Goal: Task Accomplishment & Management: Use online tool/utility

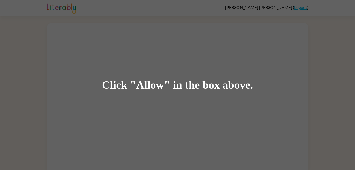
click at [154, 87] on div "Click "Allow" in the box above." at bounding box center [177, 85] width 151 height 12
click at [145, 124] on div "Click "Allow" in the box above." at bounding box center [177, 85] width 355 height 170
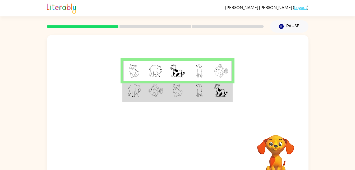
click at [164, 72] on td at bounding box center [156, 71] width 22 height 20
click at [167, 94] on td at bounding box center [178, 91] width 22 height 20
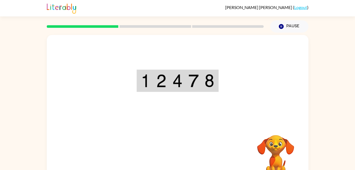
click at [179, 79] on img at bounding box center [177, 80] width 10 height 13
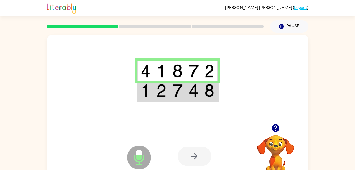
click at [171, 74] on td at bounding box center [178, 71] width 16 height 20
click at [259, 85] on div at bounding box center [178, 79] width 262 height 89
click at [141, 161] on icon "Microphone The Microphone is here when it is your turn to talk" at bounding box center [165, 164] width 79 height 40
click at [192, 151] on div at bounding box center [195, 156] width 34 height 19
click at [174, 67] on img at bounding box center [177, 70] width 10 height 13
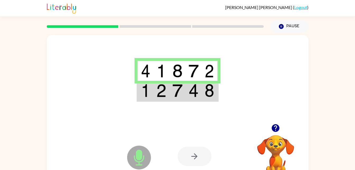
click at [187, 74] on td at bounding box center [194, 71] width 16 height 20
click at [181, 99] on td at bounding box center [178, 91] width 16 height 20
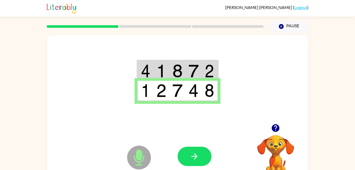
click at [178, 76] on img at bounding box center [177, 70] width 10 height 13
click at [177, 75] on img at bounding box center [177, 70] width 10 height 13
click at [172, 66] on img at bounding box center [177, 70] width 10 height 13
click at [200, 156] on button "button" at bounding box center [195, 156] width 34 height 19
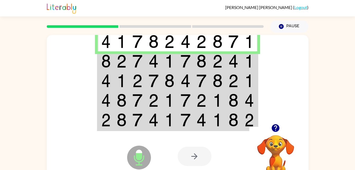
click at [119, 62] on img at bounding box center [122, 60] width 10 height 13
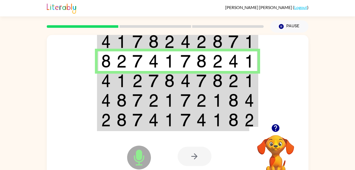
click at [146, 80] on td at bounding box center [154, 81] width 16 height 20
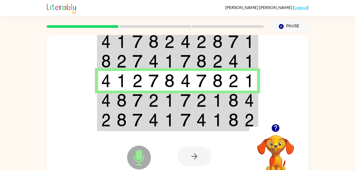
click at [160, 104] on td at bounding box center [154, 100] width 16 height 20
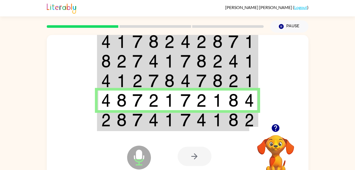
click at [131, 120] on td at bounding box center [138, 120] width 16 height 20
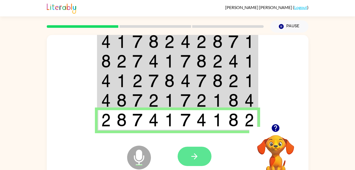
click at [199, 150] on button "button" at bounding box center [195, 156] width 34 height 19
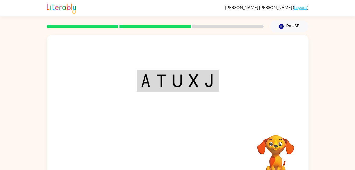
click at [211, 81] on img at bounding box center [210, 80] width 10 height 13
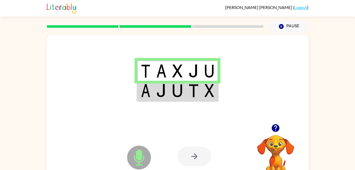
click at [172, 87] on img at bounding box center [177, 90] width 10 height 13
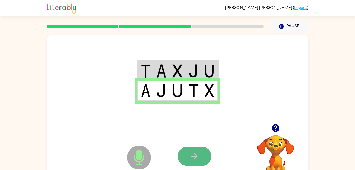
click at [196, 160] on icon "button" at bounding box center [194, 156] width 9 height 9
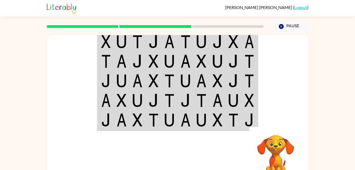
click at [124, 47] on img at bounding box center [122, 41] width 10 height 13
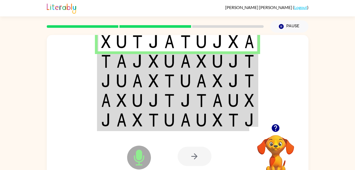
click at [109, 57] on img at bounding box center [106, 60] width 10 height 13
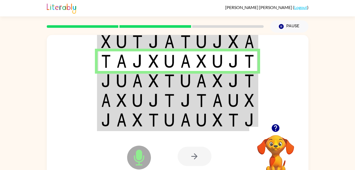
click at [163, 79] on td at bounding box center [170, 81] width 16 height 20
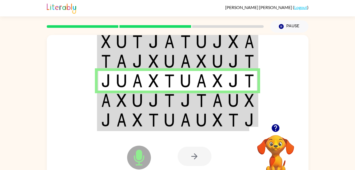
click at [135, 98] on img at bounding box center [137, 100] width 10 height 13
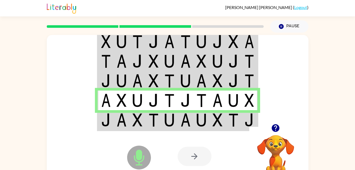
click at [147, 122] on td at bounding box center [154, 120] width 16 height 20
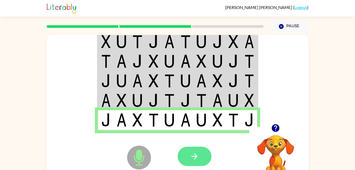
click at [198, 159] on icon "button" at bounding box center [194, 156] width 9 height 9
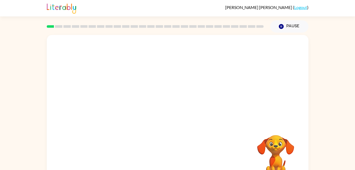
click at [59, 31] on div at bounding box center [155, 26] width 223 height 19
click at [175, 115] on div at bounding box center [178, 112] width 34 height 19
click at [178, 115] on div at bounding box center [178, 112] width 34 height 19
click at [162, 97] on div at bounding box center [178, 110] width 262 height 151
click at [171, 108] on button "button" at bounding box center [178, 112] width 34 height 19
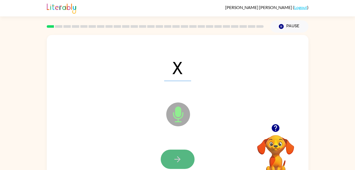
click at [185, 161] on button "button" at bounding box center [178, 158] width 34 height 19
click at [175, 159] on icon "button" at bounding box center [177, 158] width 9 height 9
click at [179, 155] on icon "button" at bounding box center [177, 158] width 9 height 9
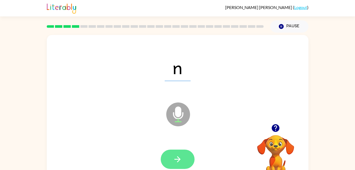
click at [178, 157] on icon "button" at bounding box center [178, 159] width 6 height 6
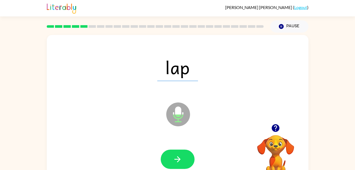
click at [175, 156] on icon "button" at bounding box center [177, 158] width 9 height 9
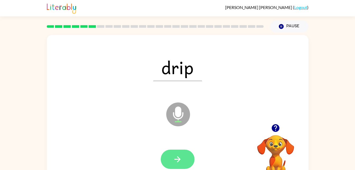
click at [174, 154] on icon "button" at bounding box center [177, 158] width 9 height 9
click at [176, 163] on icon "button" at bounding box center [177, 158] width 9 height 9
click at [174, 158] on icon "button" at bounding box center [177, 158] width 9 height 9
click at [176, 159] on icon "button" at bounding box center [178, 159] width 6 height 6
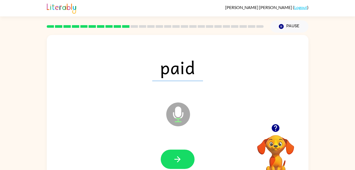
click at [188, 74] on span "paid" at bounding box center [177, 67] width 51 height 28
click at [172, 158] on button "button" at bounding box center [178, 158] width 34 height 19
click at [93, 146] on div at bounding box center [177, 159] width 251 height 43
click at [113, 122] on div "law Microphone The Microphone is here when it is your turn to talk" at bounding box center [178, 110] width 262 height 151
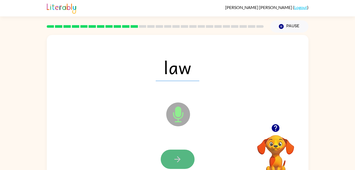
click at [176, 159] on icon "button" at bounding box center [177, 158] width 9 height 9
click at [169, 156] on button "button" at bounding box center [178, 158] width 34 height 19
click at [176, 156] on icon "button" at bounding box center [177, 158] width 9 height 9
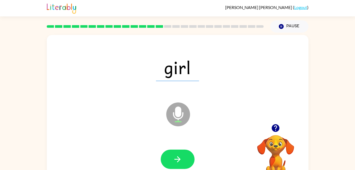
click at [176, 156] on icon "button" at bounding box center [177, 158] width 9 height 9
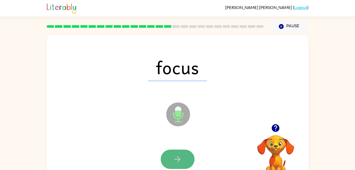
click at [184, 153] on button "button" at bounding box center [178, 158] width 34 height 19
click at [176, 163] on icon "button" at bounding box center [177, 158] width 9 height 9
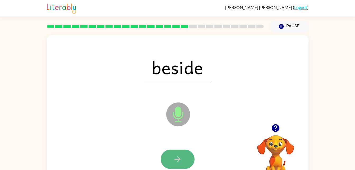
click at [178, 159] on icon "button" at bounding box center [178, 159] width 6 height 6
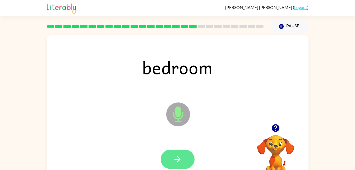
click at [177, 154] on icon "button" at bounding box center [177, 158] width 9 height 9
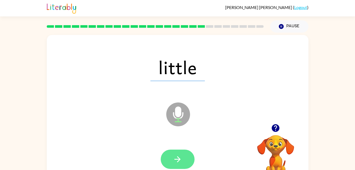
click at [174, 156] on icon "button" at bounding box center [177, 158] width 9 height 9
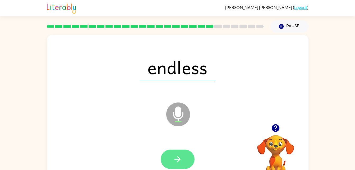
click at [171, 153] on button "button" at bounding box center [178, 158] width 34 height 19
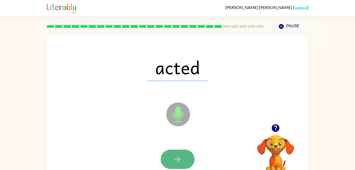
click at [180, 160] on icon "button" at bounding box center [177, 158] width 9 height 9
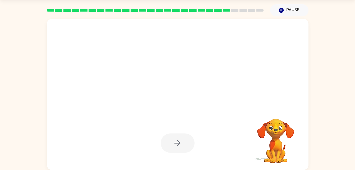
scroll to position [14, 0]
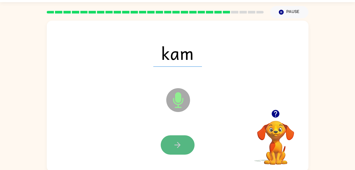
click at [175, 138] on button "button" at bounding box center [178, 144] width 34 height 19
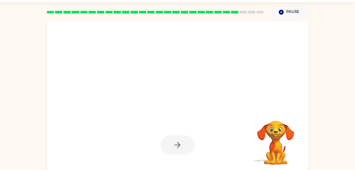
click at [169, 95] on div at bounding box center [165, 86] width 226 height 19
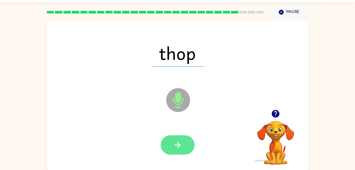
click at [183, 142] on button "button" at bounding box center [178, 144] width 34 height 19
click at [177, 139] on button "button" at bounding box center [178, 144] width 34 height 19
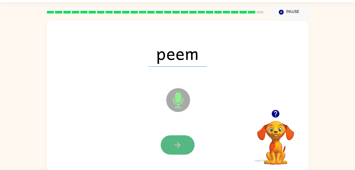
click at [180, 143] on icon "button" at bounding box center [177, 144] width 9 height 9
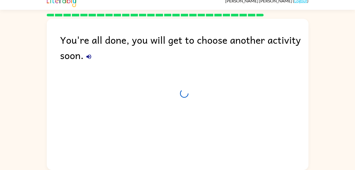
scroll to position [7, 0]
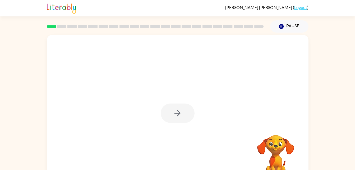
click at [222, 102] on div at bounding box center [178, 110] width 262 height 151
click at [182, 109] on button "button" at bounding box center [178, 112] width 34 height 19
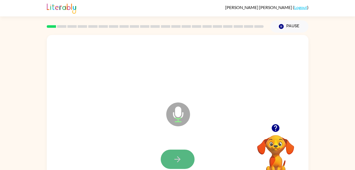
click at [186, 159] on button "button" at bounding box center [178, 158] width 34 height 19
click at [180, 158] on icon "button" at bounding box center [177, 158] width 9 height 9
click at [176, 166] on button "button" at bounding box center [178, 158] width 34 height 19
click at [185, 154] on button "button" at bounding box center [178, 158] width 34 height 19
click at [180, 155] on icon "button" at bounding box center [177, 158] width 9 height 9
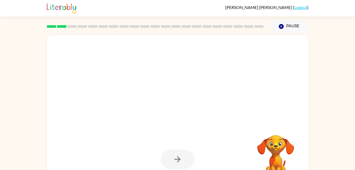
click at [181, 157] on div at bounding box center [178, 158] width 34 height 19
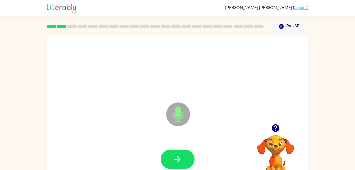
click at [181, 157] on icon "button" at bounding box center [177, 158] width 9 height 9
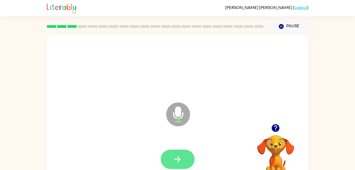
click at [177, 163] on icon "button" at bounding box center [177, 158] width 9 height 9
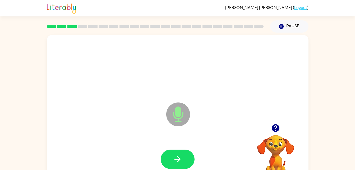
click at [176, 154] on button "button" at bounding box center [178, 158] width 34 height 19
click at [179, 154] on icon "button" at bounding box center [177, 158] width 9 height 9
click at [179, 156] on icon "button" at bounding box center [177, 158] width 9 height 9
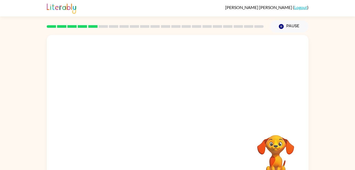
scroll to position [6, 0]
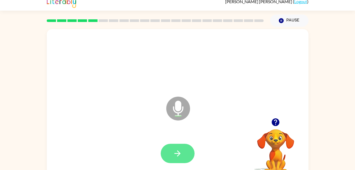
click at [180, 155] on icon "button" at bounding box center [177, 153] width 9 height 9
click at [179, 152] on icon "button" at bounding box center [178, 153] width 6 height 6
click at [178, 153] on icon "button" at bounding box center [178, 153] width 6 height 6
click at [179, 154] on icon "button" at bounding box center [177, 153] width 9 height 9
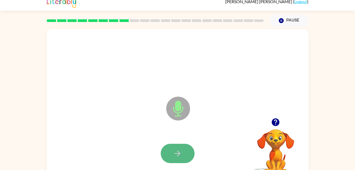
click at [179, 151] on icon "button" at bounding box center [177, 153] width 9 height 9
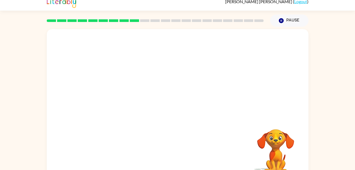
click at [241, 151] on div at bounding box center [177, 153] width 251 height 43
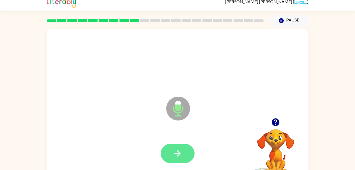
click at [177, 149] on icon "button" at bounding box center [177, 153] width 9 height 9
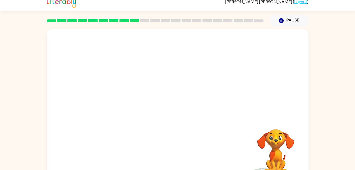
click at [279, 149] on video "Your browser must support playing .mp4 files to use Literably. Please try using…" at bounding box center [275, 147] width 53 height 53
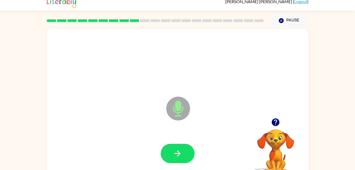
drag, startPoint x: 168, startPoint y: 153, endPoint x: 132, endPoint y: 134, distance: 40.9
click at [132, 134] on div at bounding box center [177, 153] width 251 height 43
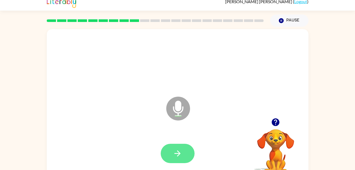
click at [169, 147] on button "button" at bounding box center [178, 153] width 34 height 19
click at [181, 152] on icon "button" at bounding box center [177, 153] width 9 height 9
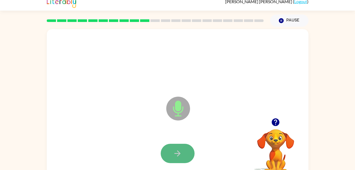
click at [177, 153] on icon "button" at bounding box center [178, 153] width 6 height 6
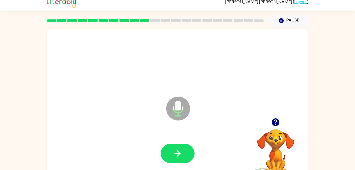
drag, startPoint x: 177, startPoint y: 153, endPoint x: 169, endPoint y: 148, distance: 8.9
click at [169, 148] on button "button" at bounding box center [178, 153] width 34 height 19
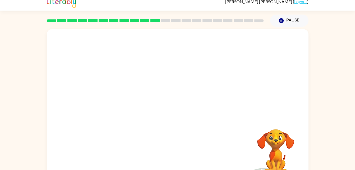
click at [214, 157] on div at bounding box center [177, 153] width 251 height 43
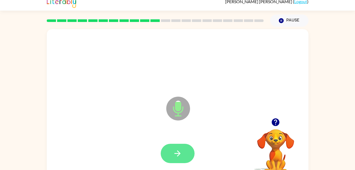
click at [179, 150] on icon "button" at bounding box center [177, 153] width 9 height 9
click at [182, 149] on icon "button" at bounding box center [177, 153] width 9 height 9
click at [177, 150] on icon "button" at bounding box center [177, 153] width 9 height 9
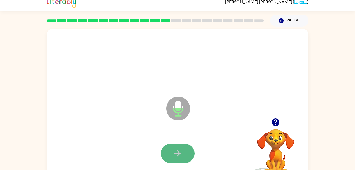
click at [177, 153] on icon "button" at bounding box center [178, 153] width 6 height 6
click at [181, 153] on icon "button" at bounding box center [177, 153] width 9 height 9
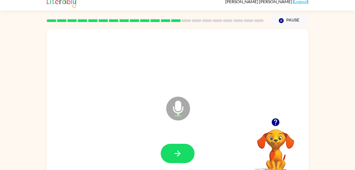
click at [275, 121] on icon "button" at bounding box center [276, 122] width 8 height 8
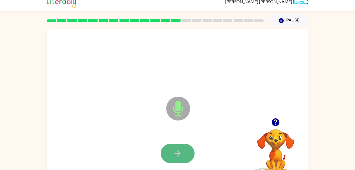
click at [176, 157] on icon "button" at bounding box center [177, 153] width 9 height 9
click at [181, 152] on icon "button" at bounding box center [177, 153] width 9 height 9
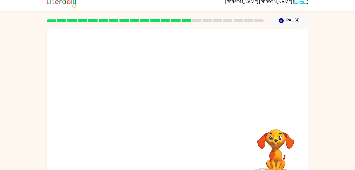
click at [274, 147] on video "Your browser must support playing .mp4 files to use Literably. Please try using…" at bounding box center [275, 147] width 53 height 53
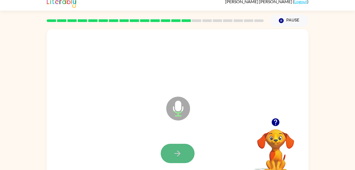
click at [178, 155] on icon "button" at bounding box center [177, 153] width 9 height 9
click at [170, 148] on button "button" at bounding box center [178, 153] width 34 height 19
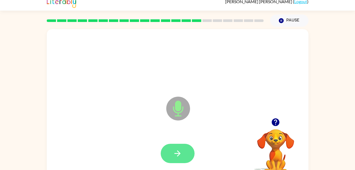
click at [174, 155] on icon "button" at bounding box center [177, 153] width 9 height 9
click at [175, 152] on icon "button" at bounding box center [177, 153] width 9 height 9
drag, startPoint x: 175, startPoint y: 152, endPoint x: 170, endPoint y: 153, distance: 5.4
click at [170, 153] on button "button" at bounding box center [178, 153] width 34 height 19
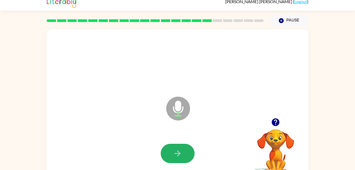
click at [180, 150] on icon "button" at bounding box center [177, 153] width 9 height 9
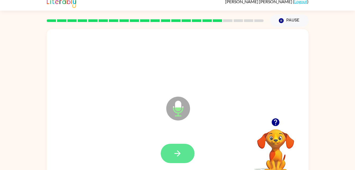
click at [181, 153] on icon "button" at bounding box center [177, 153] width 9 height 9
click at [171, 149] on button "button" at bounding box center [178, 153] width 34 height 19
click at [176, 148] on button "button" at bounding box center [178, 153] width 34 height 19
click at [179, 150] on icon "button" at bounding box center [177, 153] width 9 height 9
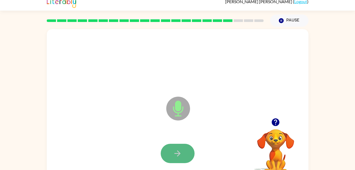
click at [177, 149] on icon "button" at bounding box center [177, 153] width 9 height 9
click at [181, 152] on icon "button" at bounding box center [177, 153] width 9 height 9
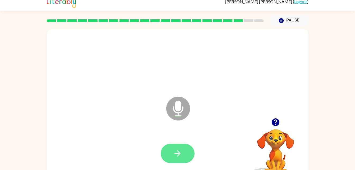
click at [176, 154] on icon "button" at bounding box center [177, 153] width 9 height 9
click at [179, 152] on icon "button" at bounding box center [177, 153] width 9 height 9
click at [183, 153] on button "button" at bounding box center [178, 153] width 34 height 19
